Goal: Task Accomplishment & Management: Use online tool/utility

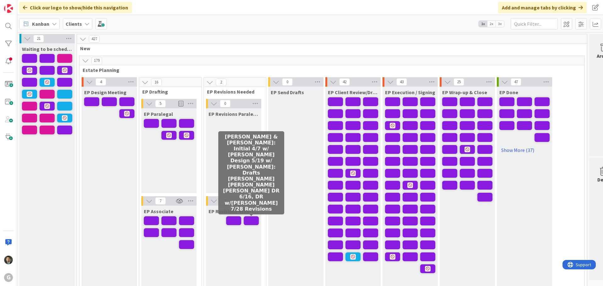
click at [245, 222] on span at bounding box center [251, 220] width 15 height 9
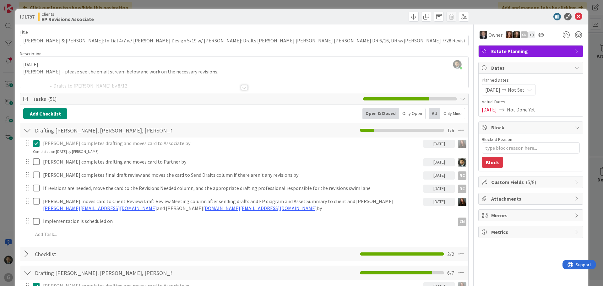
click at [353, 3] on div "ID 1797 Clients EP Revisions Associate Title 127 / 128 [PERSON_NAME] & [PERSON_…" at bounding box center [301, 143] width 603 height 286
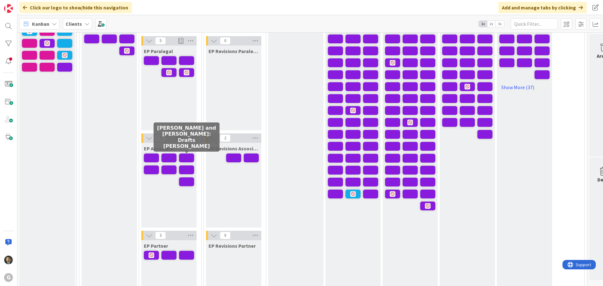
click at [186, 157] on span at bounding box center [186, 157] width 15 height 9
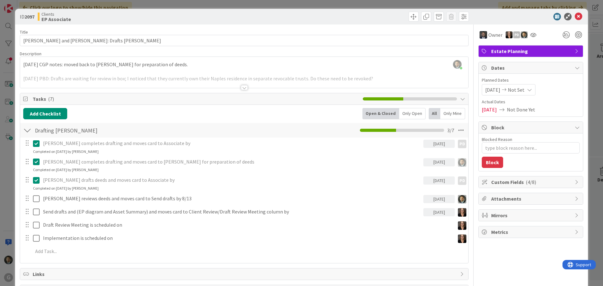
type textarea "x"
